Goal: Transaction & Acquisition: Purchase product/service

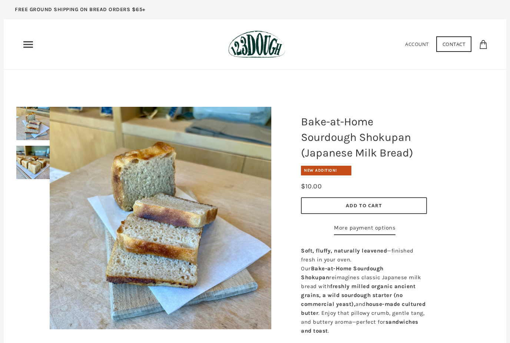
click at [390, 208] on button "Add to Cart" at bounding box center [364, 205] width 126 height 17
click at [31, 42] on icon "Primary" at bounding box center [28, 45] width 12 height 12
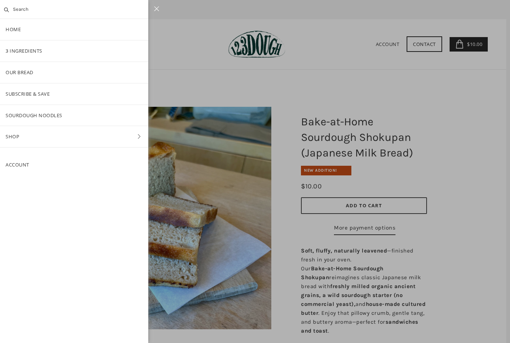
click at [34, 73] on link "Our Bread" at bounding box center [74, 72] width 148 height 21
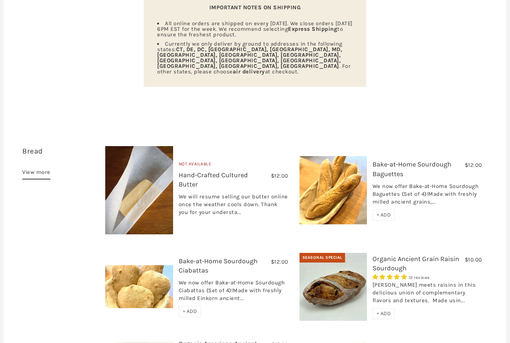
scroll to position [123, 0]
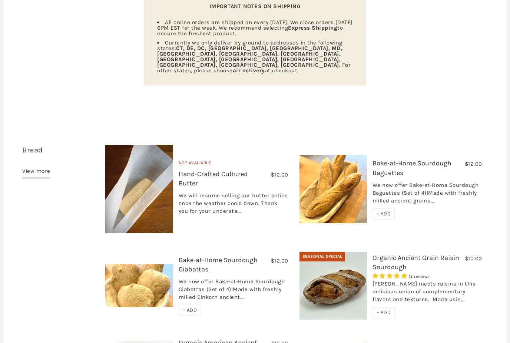
click at [385, 208] on div "+ ADD" at bounding box center [383, 213] width 23 height 11
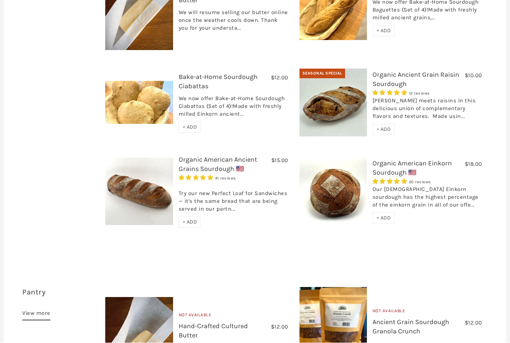
scroll to position [306, 0]
click at [383, 215] on span "+ ADD" at bounding box center [383, 218] width 14 height 6
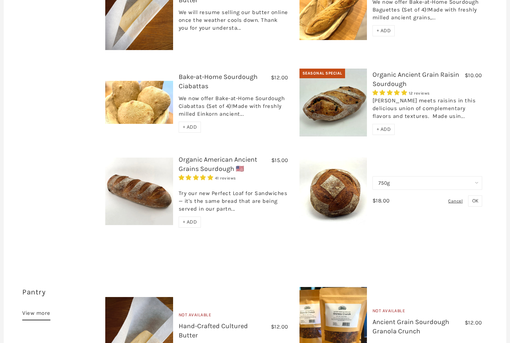
click at [476, 197] on span "OK" at bounding box center [475, 200] width 6 height 6
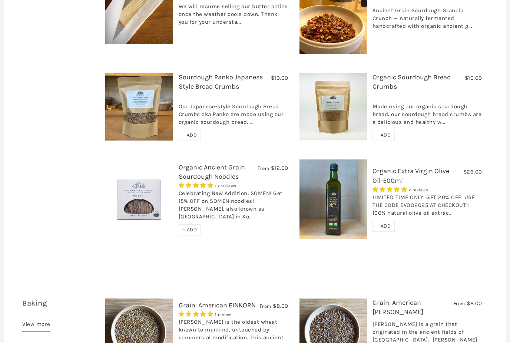
scroll to position [647, 0]
click at [385, 223] on span "+ ADD" at bounding box center [383, 226] width 14 height 6
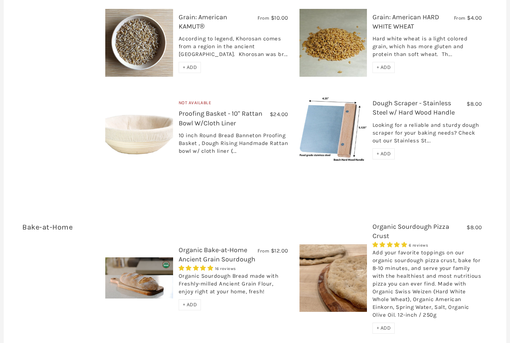
scroll to position [1022, 0]
click at [382, 150] on span "+ ADD" at bounding box center [383, 153] width 14 height 6
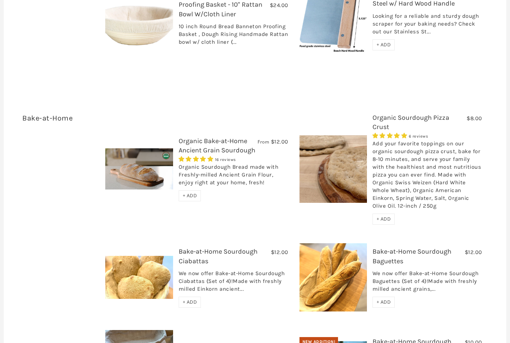
scroll to position [1135, 0]
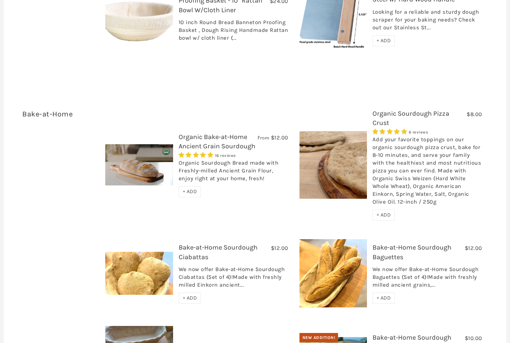
click at [383, 212] on span "+ ADD" at bounding box center [383, 215] width 14 height 6
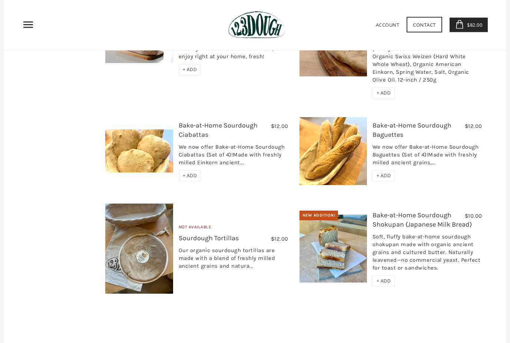
scroll to position [1258, 0]
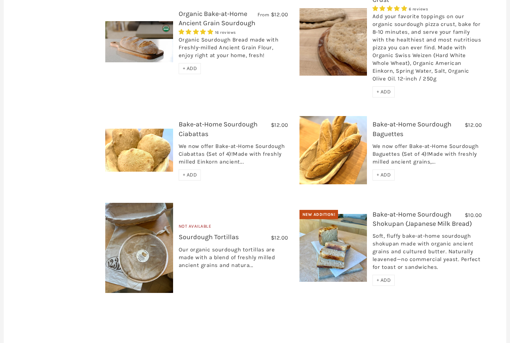
click at [387, 277] on span "+ ADD" at bounding box center [383, 280] width 14 height 6
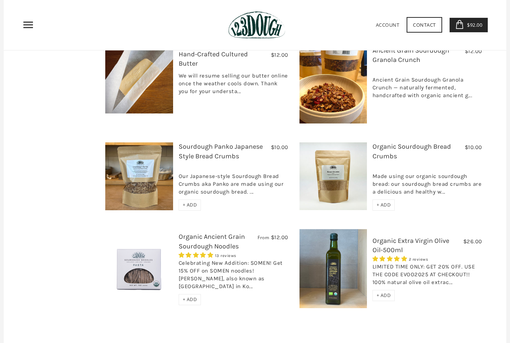
scroll to position [572, 0]
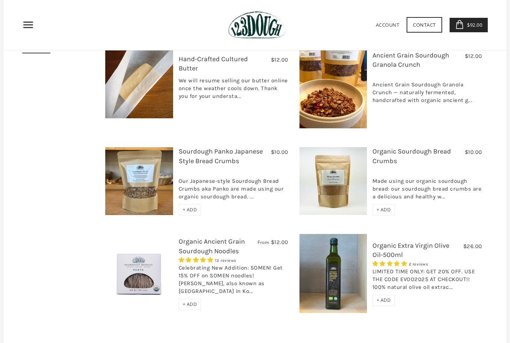
click at [468, 24] on span "$92.00" at bounding box center [473, 24] width 17 height 7
